Goal: Navigation & Orientation: Find specific page/section

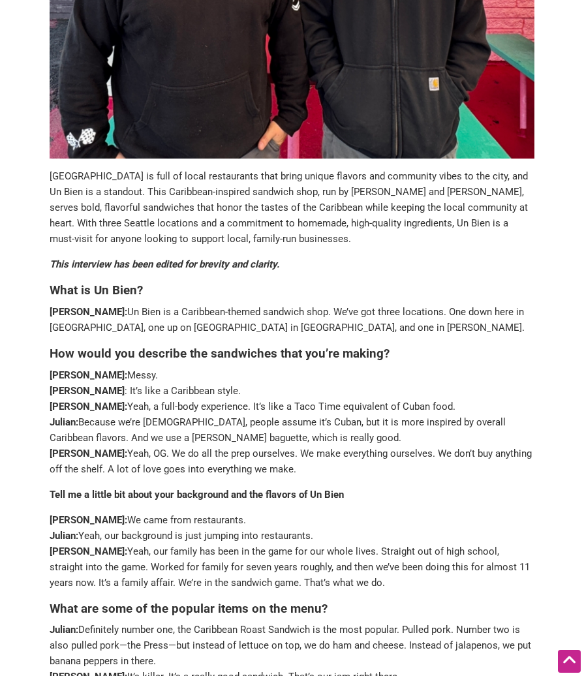
scroll to position [456, 0]
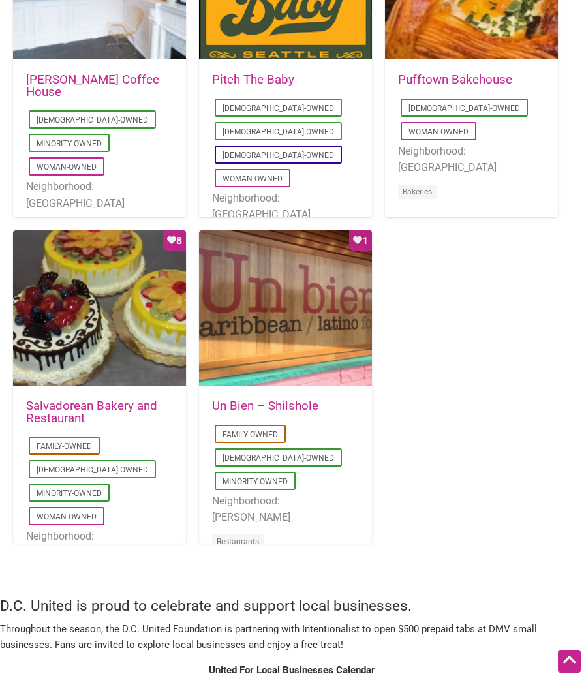
scroll to position [1109, 0]
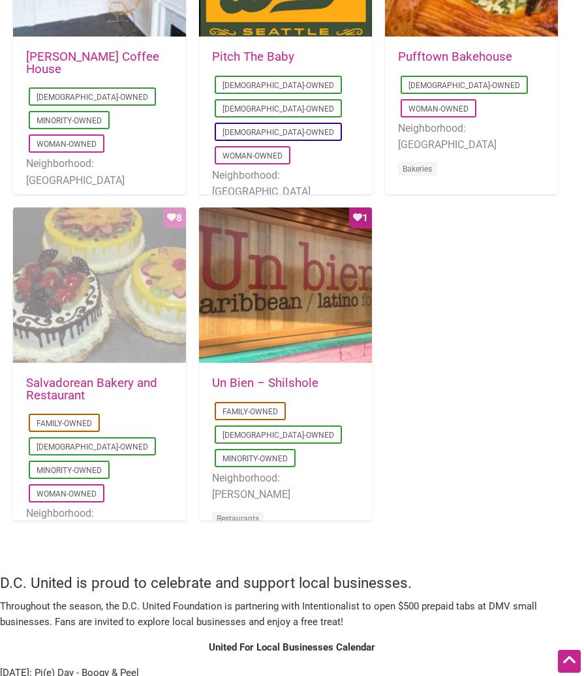
click at [104, 310] on div "Favorite Count 8" at bounding box center [99, 285] width 173 height 157
